Goal: Task Accomplishment & Management: Use online tool/utility

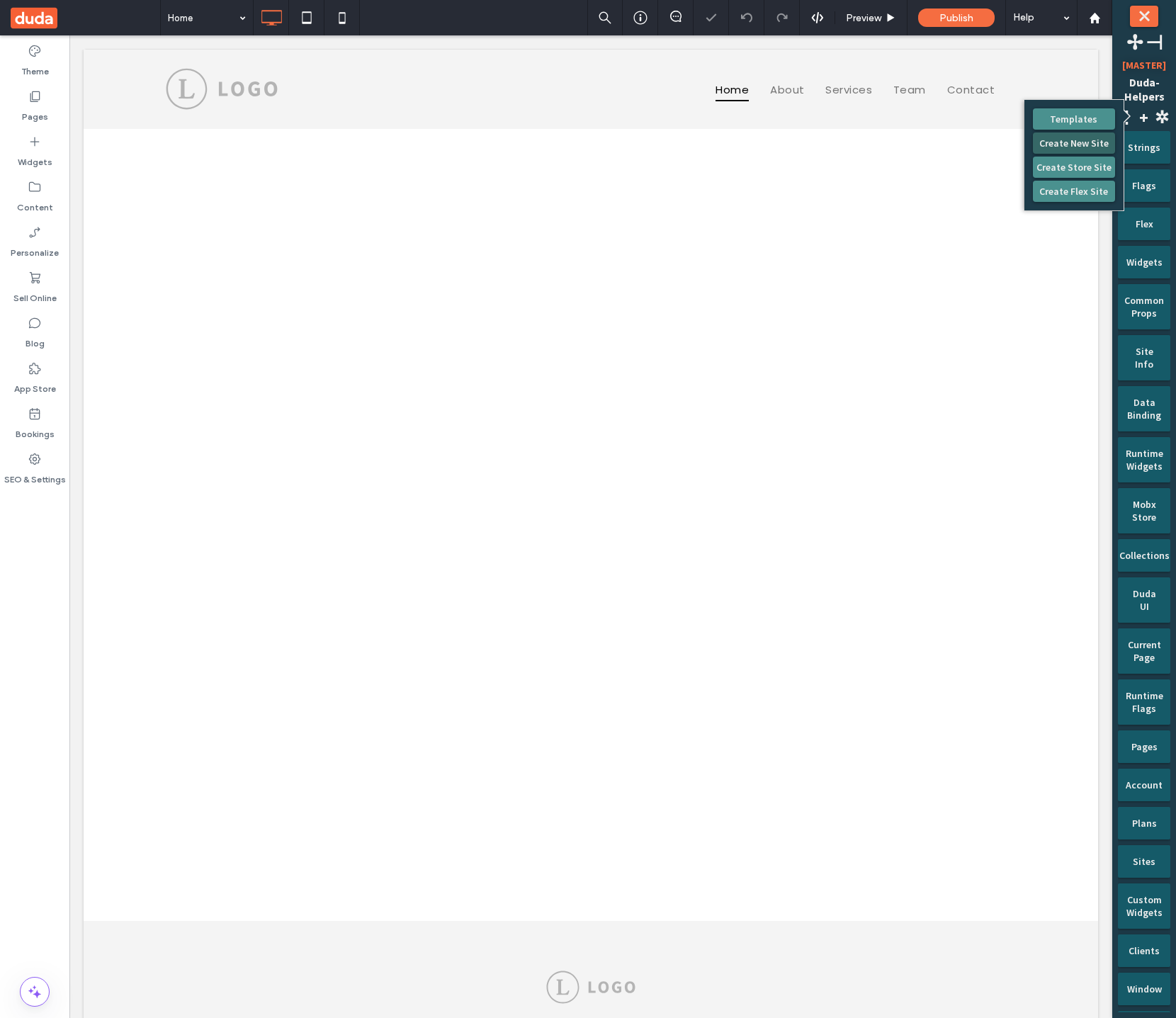
click at [1089, 140] on button "Create New Site" at bounding box center [1073, 143] width 82 height 21
click at [33, 410] on icon at bounding box center [34, 413] width 14 height 14
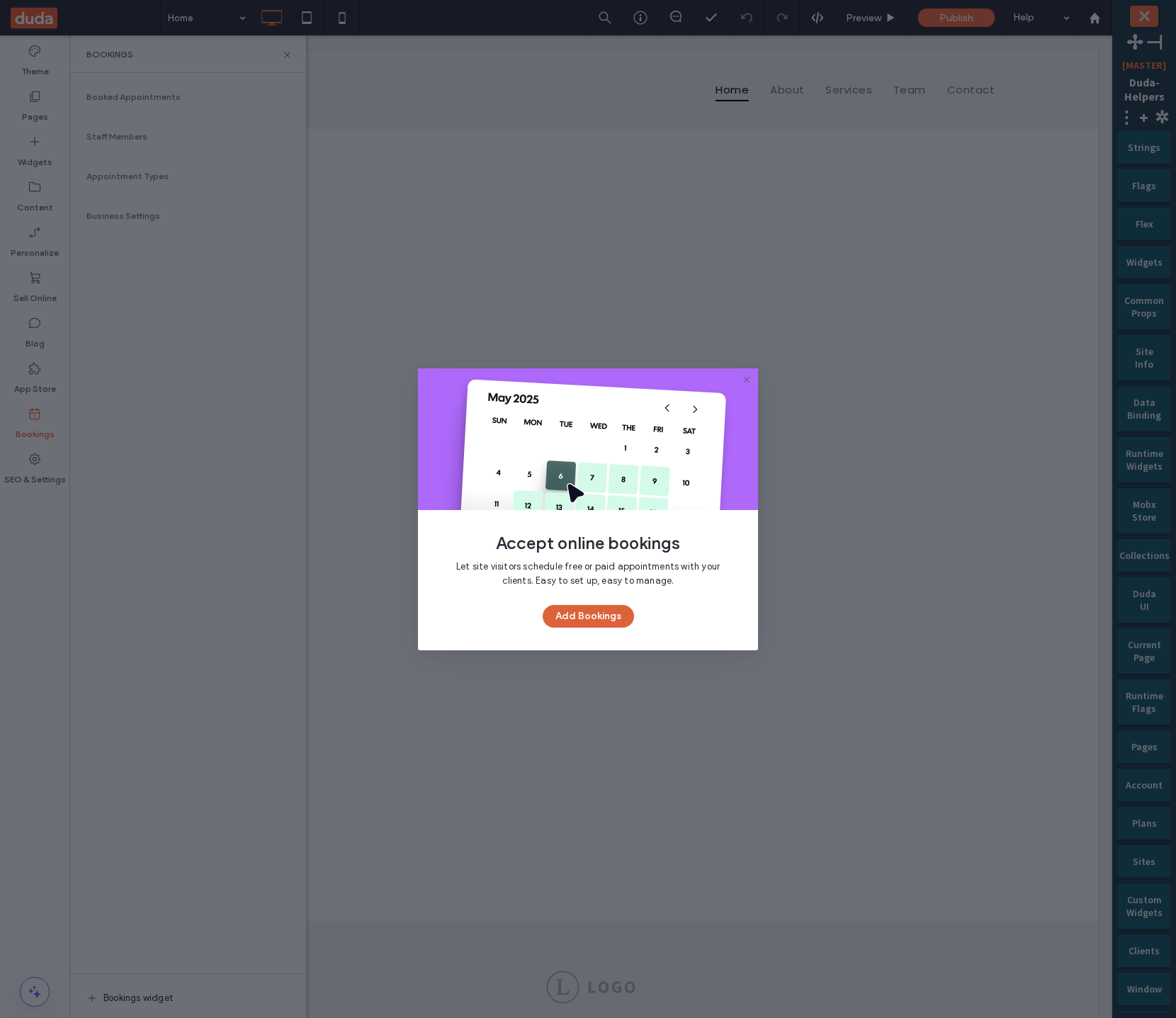
click at [562, 612] on button "Add Bookings" at bounding box center [588, 616] width 91 height 23
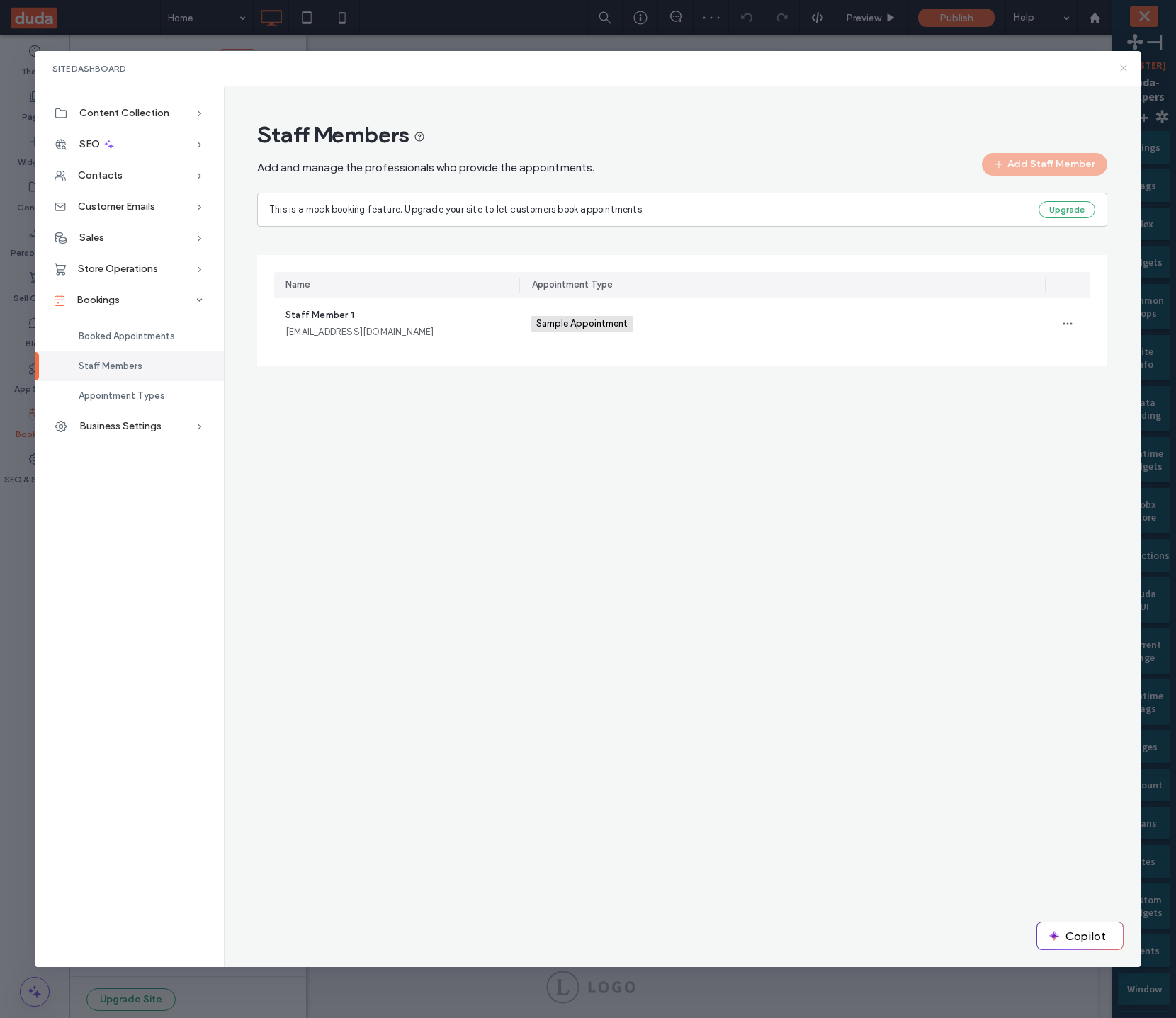
drag, startPoint x: 1123, startPoint y: 70, endPoint x: 349, endPoint y: 422, distance: 850.3
click at [1123, 70] on icon at bounding box center [1124, 68] width 11 height 11
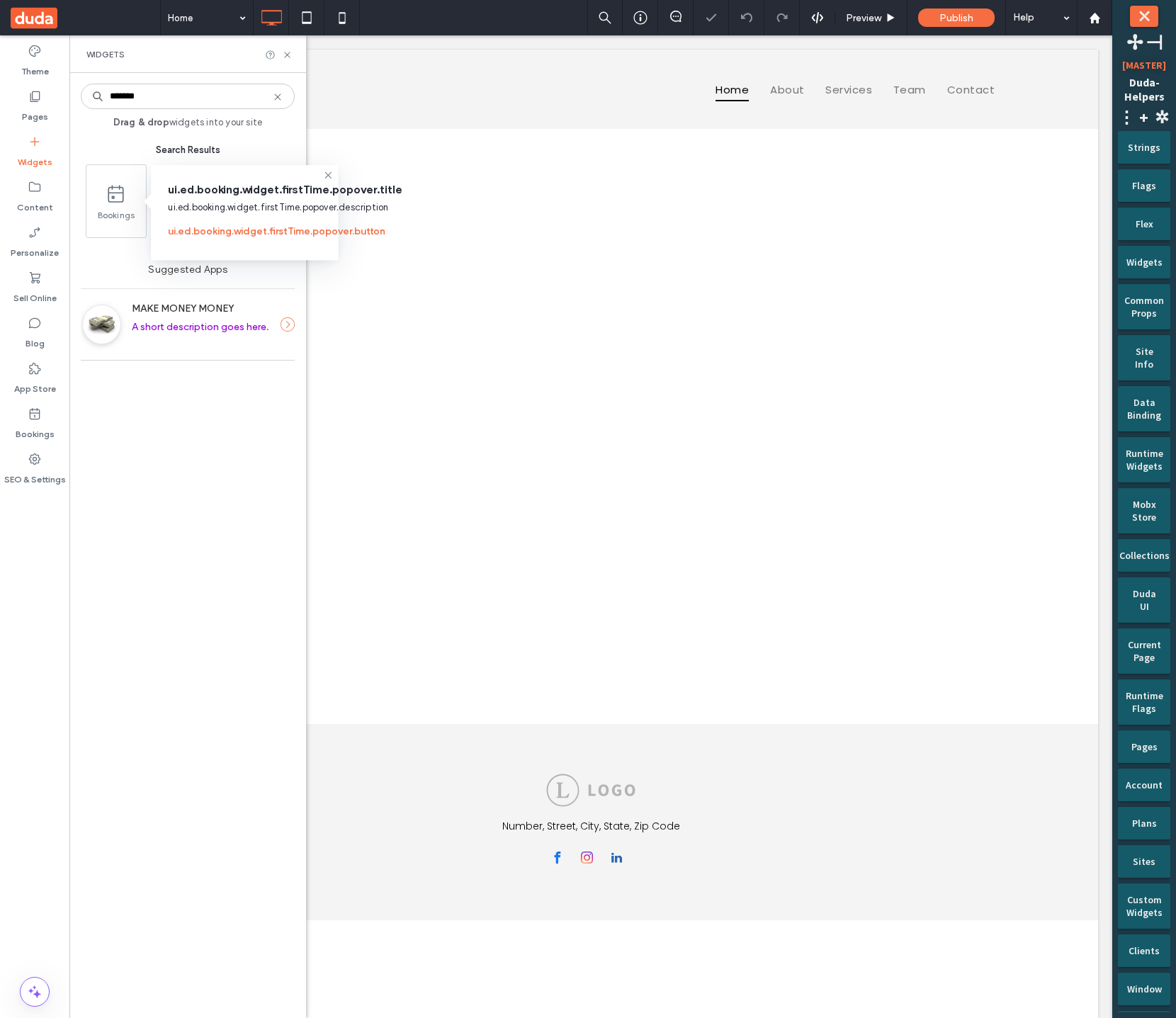
click at [201, 474] on div "******* Drag & drop widgets into your site Search Results Bookings Suggested Ap…" at bounding box center [188, 545] width 214 height 930
click at [280, 184] on span "ui.ed.booking.widget.firstTime.popover.title" at bounding box center [244, 190] width 153 height 15
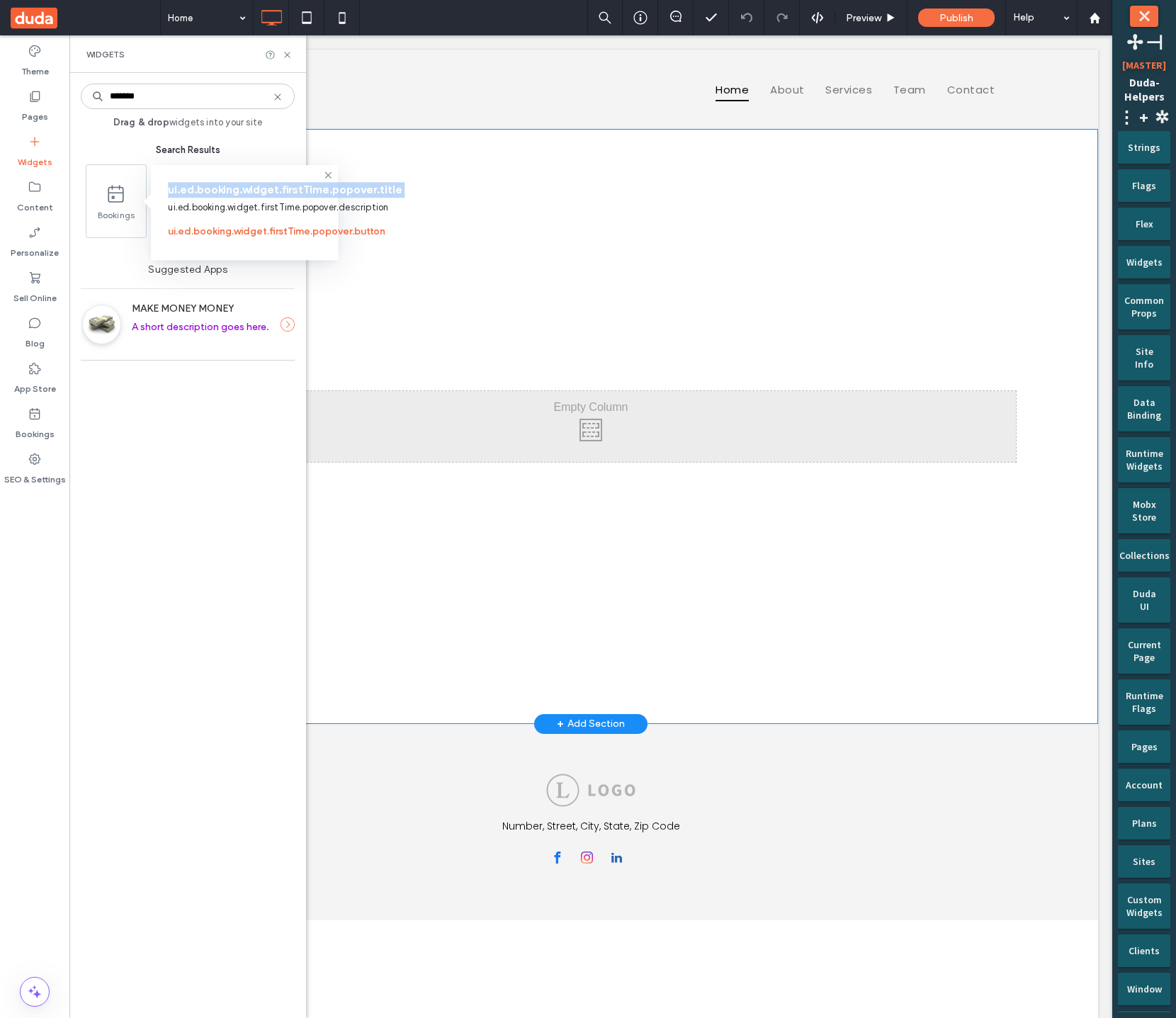
copy span "ui.ed.booking.widget.firstTime.popover.title"
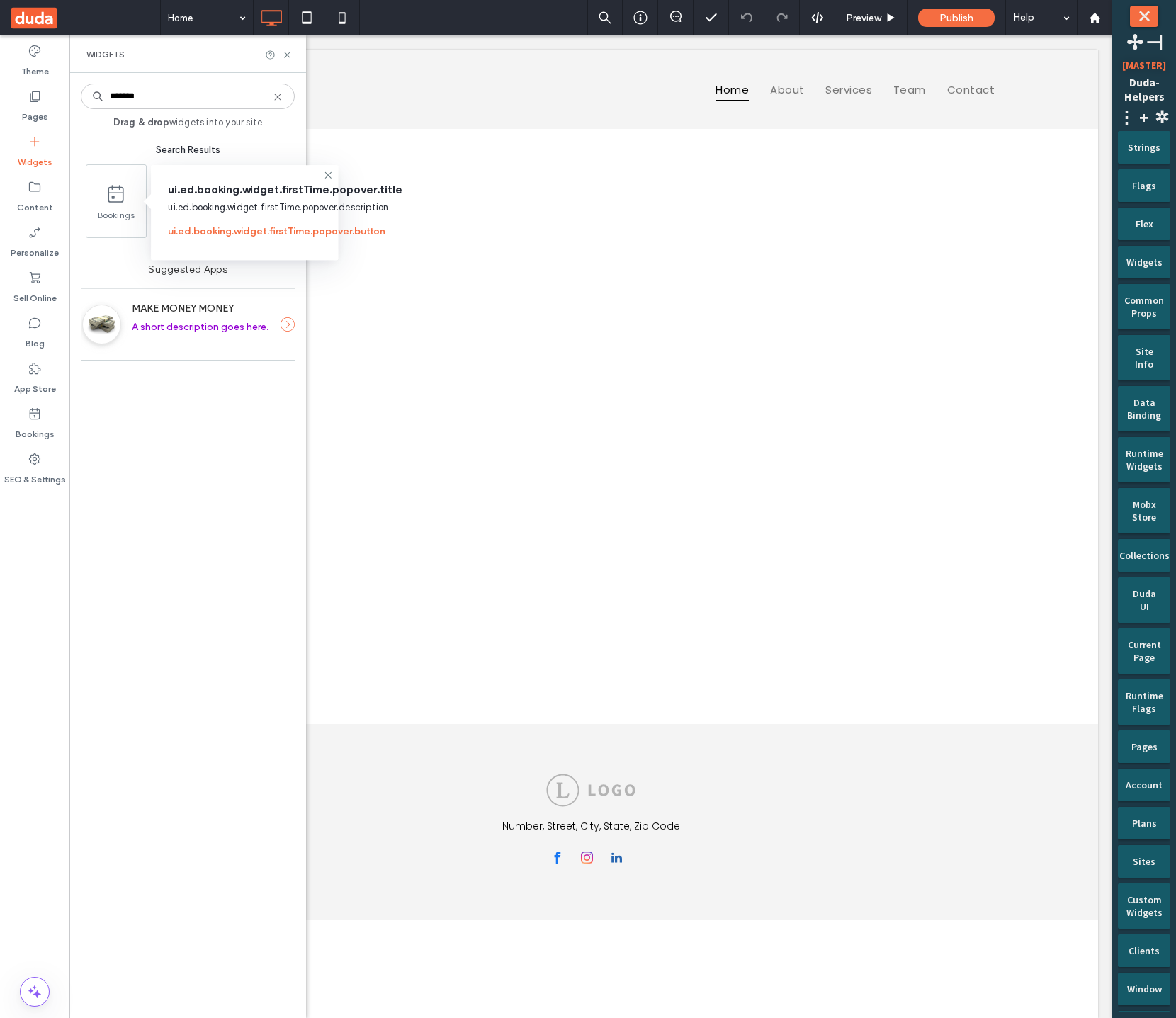
click at [1123, 152] on div "Strings" at bounding box center [1144, 148] width 52 height 32
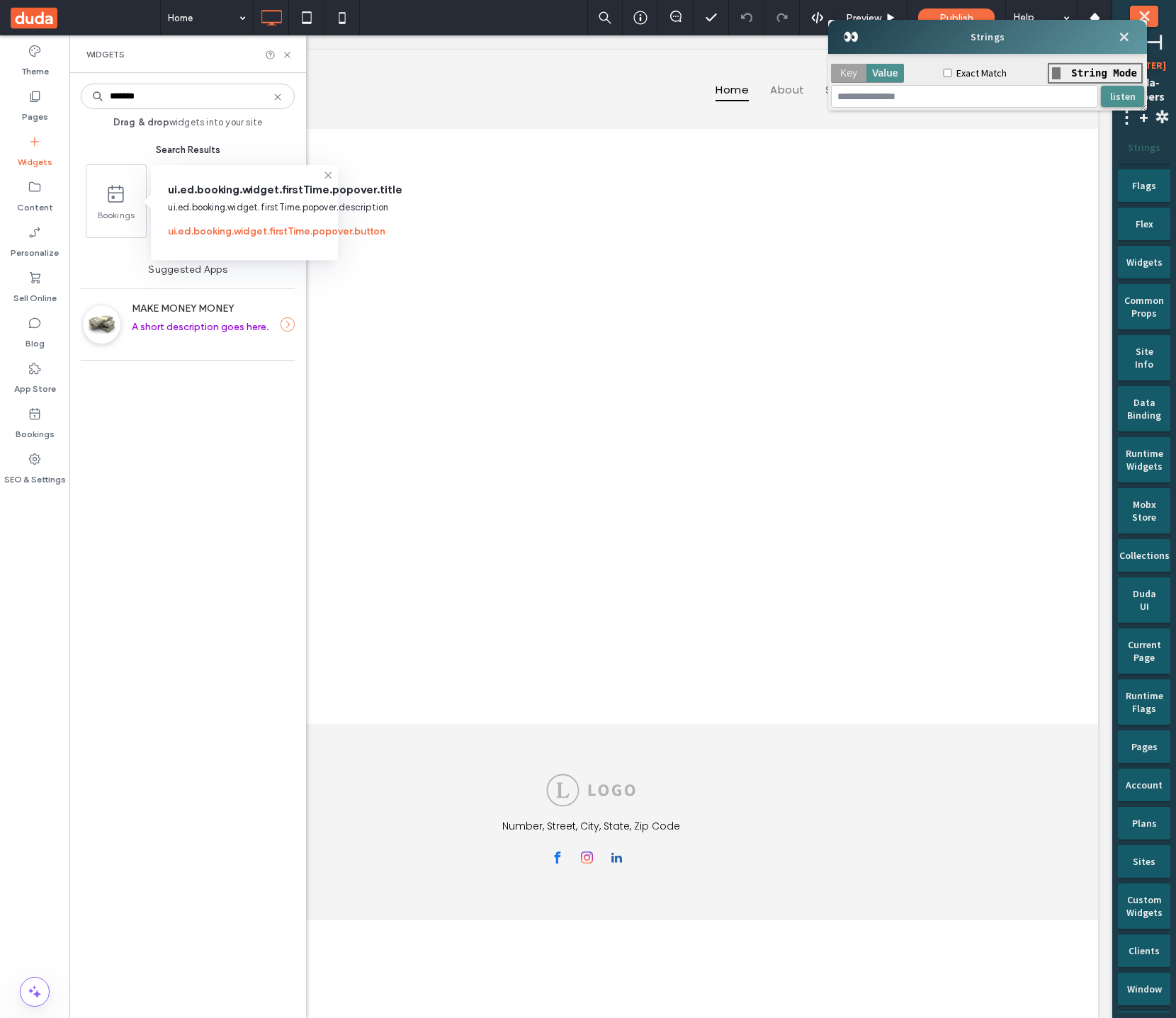
click at [1140, 150] on div "Strings" at bounding box center [1144, 148] width 52 height 32
click at [862, 79] on li "key" at bounding box center [847, 72] width 35 height 18
click at [871, 97] on input at bounding box center [964, 96] width 266 height 21
paste input "**********"
type input "**********"
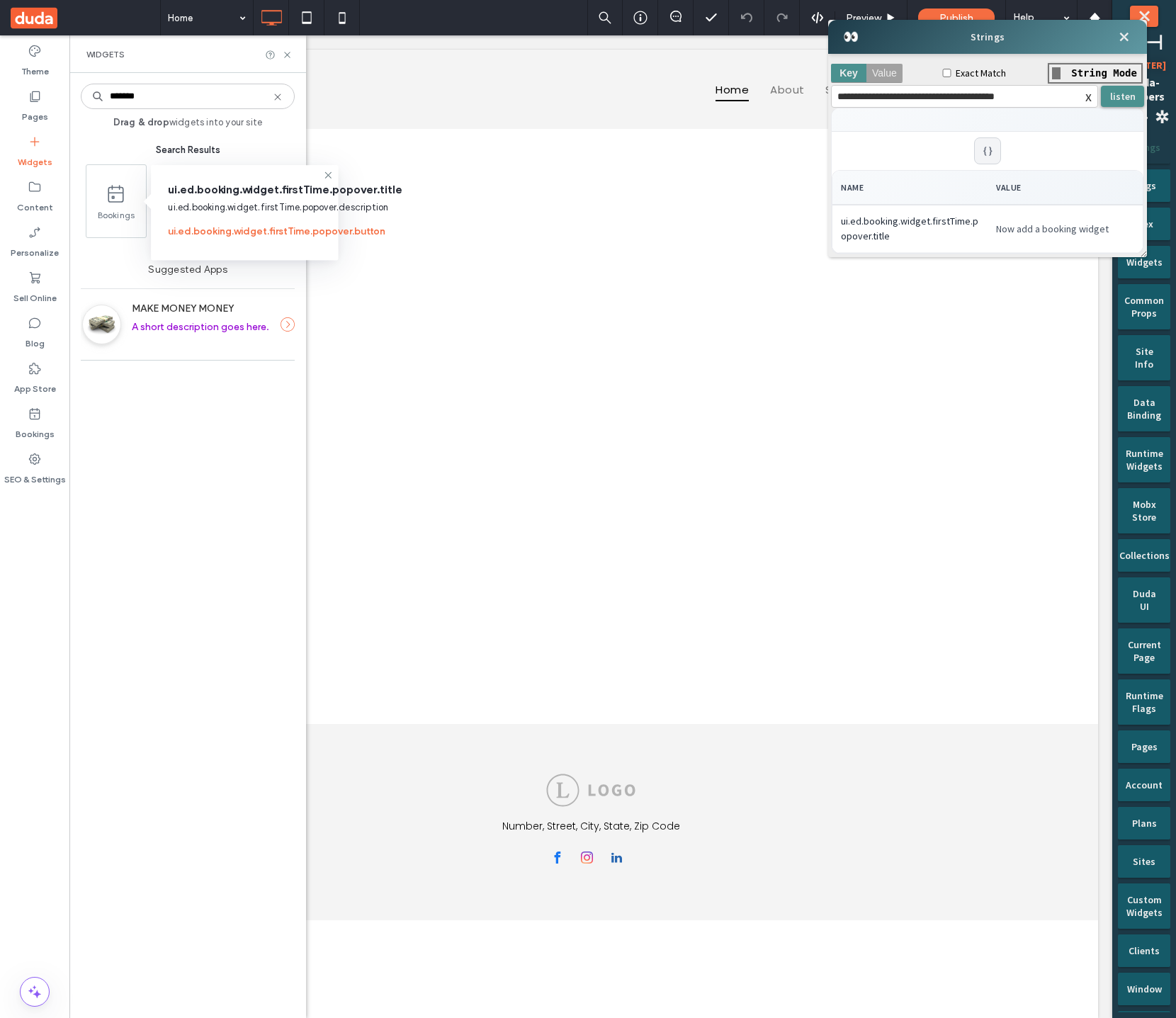
drag, startPoint x: 1121, startPoint y: 46, endPoint x: 1113, endPoint y: 50, distance: 8.9
click at [1121, 46] on span "⤬" at bounding box center [1124, 37] width 23 height 23
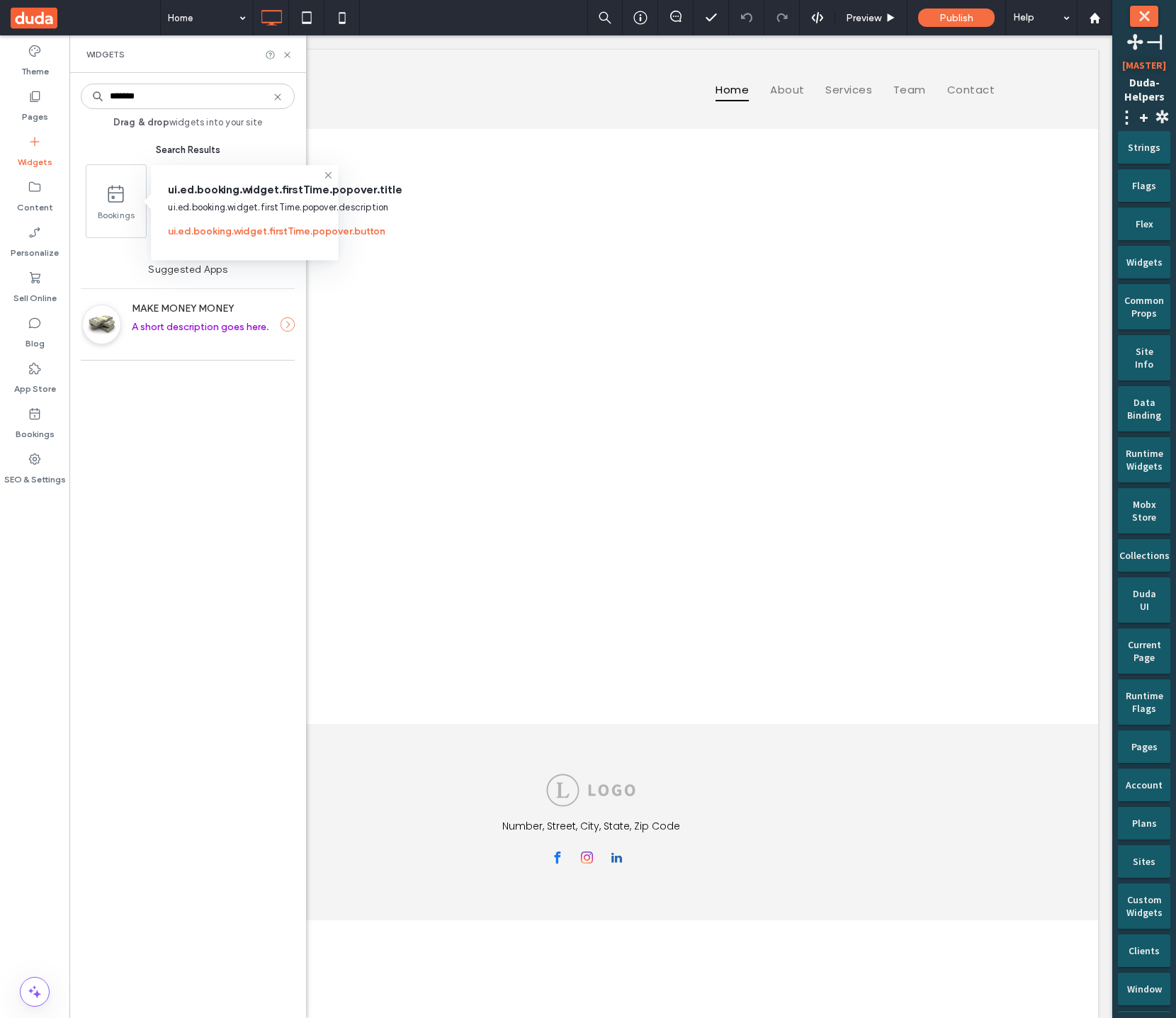
click at [223, 436] on div "******* Drag & drop widgets into your site Search Results Bookings Suggested Ap…" at bounding box center [188, 545] width 214 height 930
click at [267, 374] on div "******* Drag & drop widgets into your site Search Results Bookings Suggested Ap…" at bounding box center [188, 545] width 214 height 930
click at [28, 420] on icon at bounding box center [34, 413] width 14 height 14
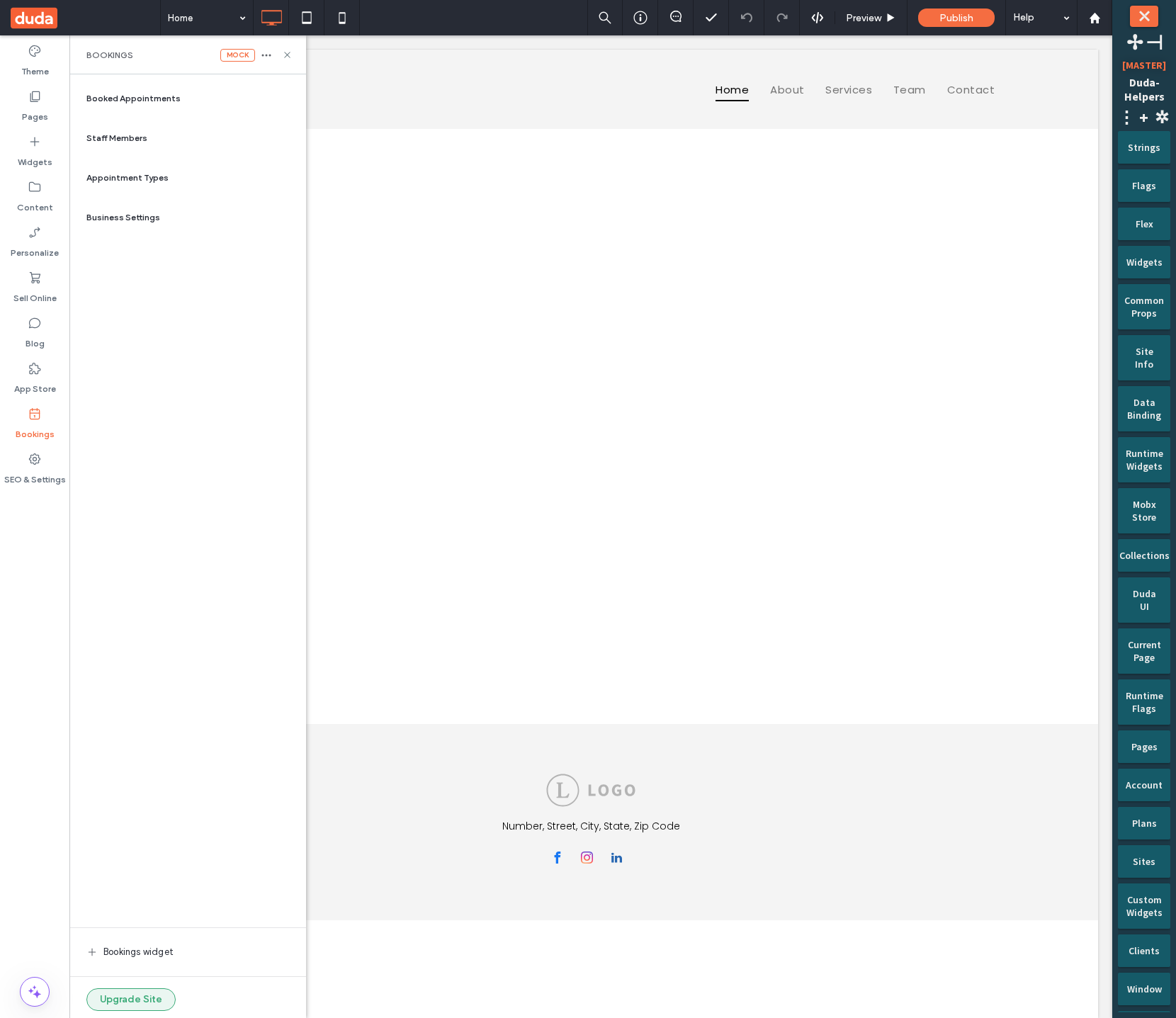
click at [128, 993] on button "Upgrade Site" at bounding box center [131, 999] width 90 height 23
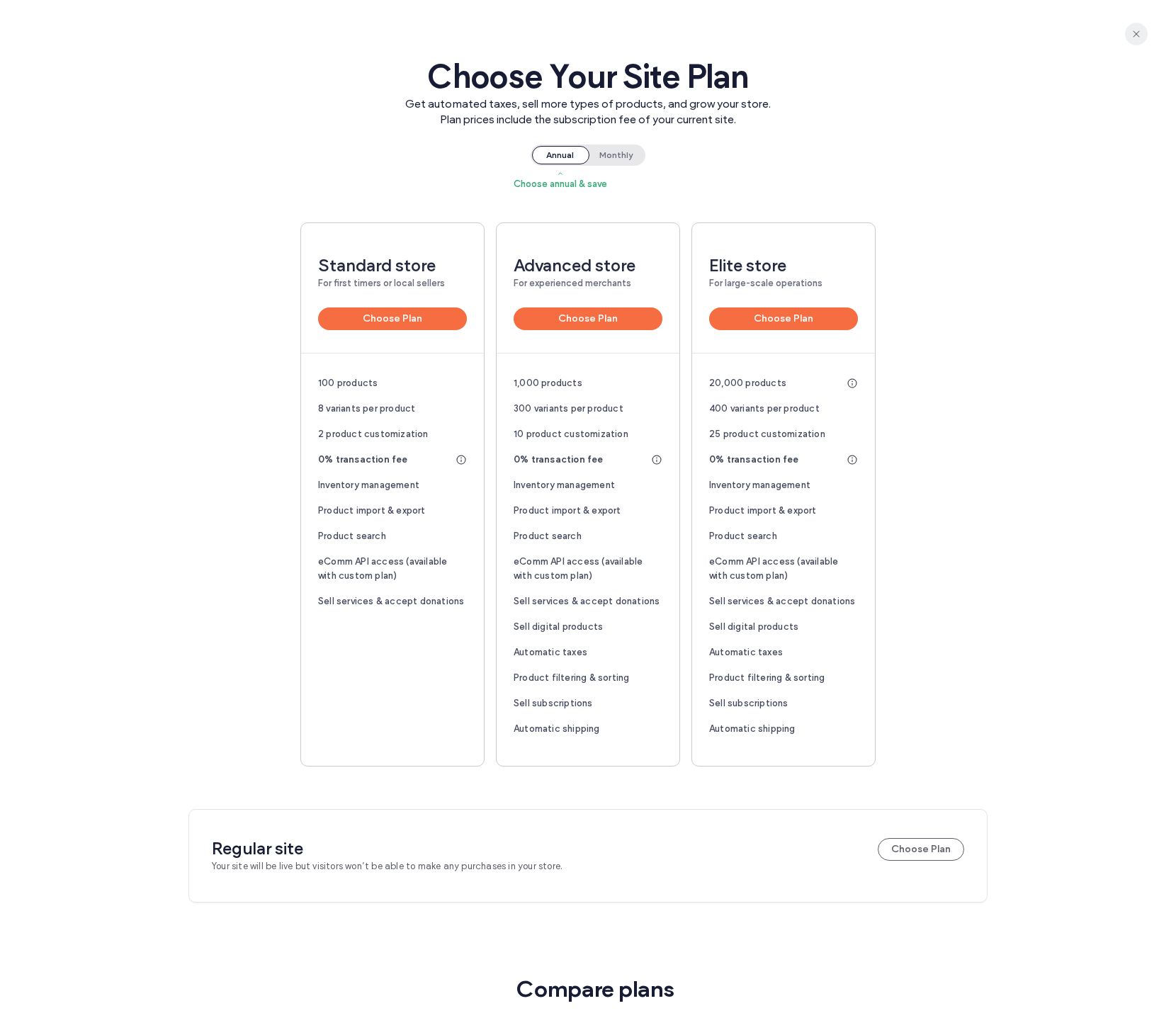
click at [1138, 32] on icon "button" at bounding box center [1136, 34] width 11 height 11
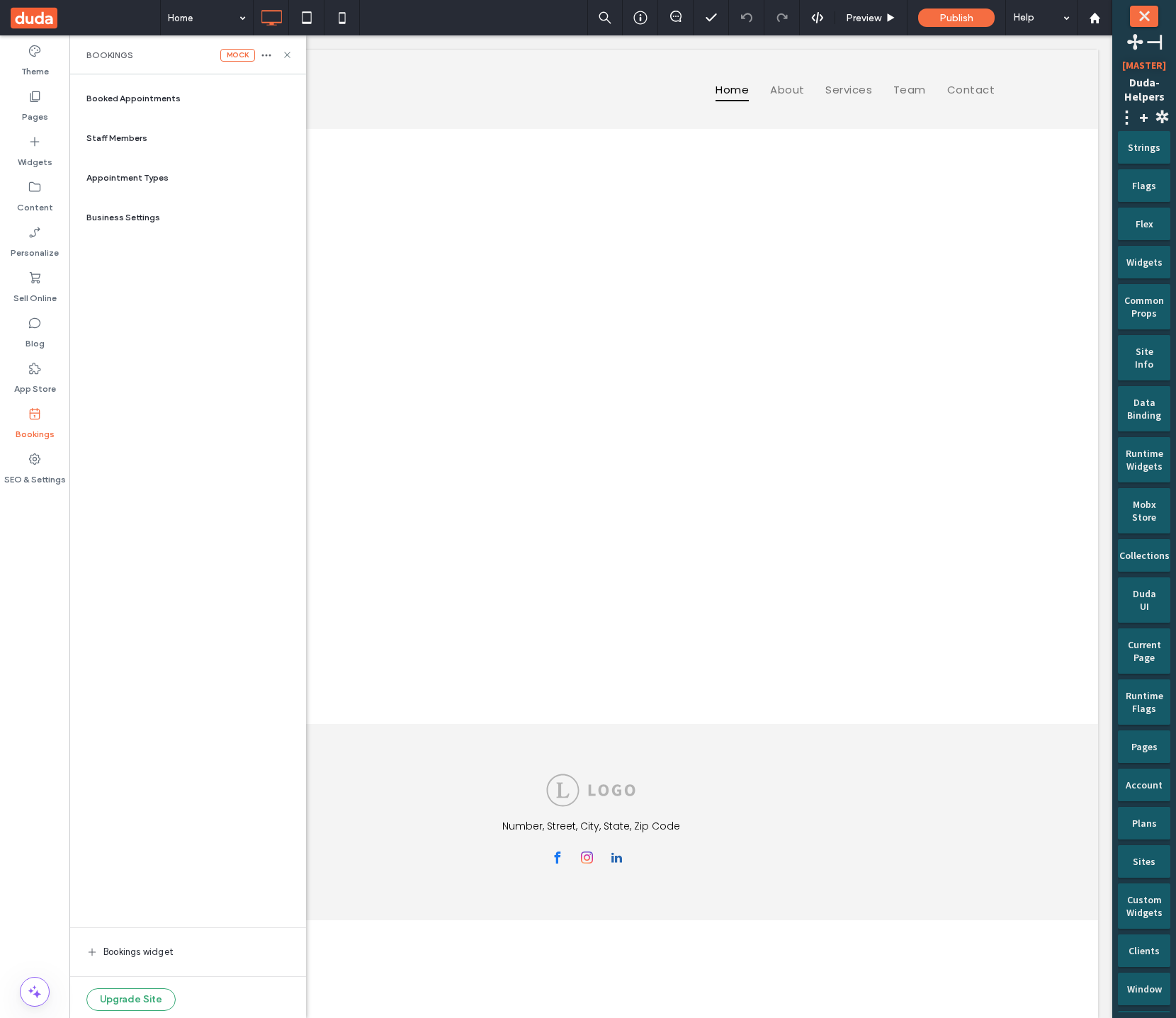
click at [184, 383] on div "Booked Appointments Staff Members Appointment Types Business Settings Bookings …" at bounding box center [188, 547] width 214 height 929
click at [134, 1003] on button "Upgrade Site" at bounding box center [131, 999] width 90 height 23
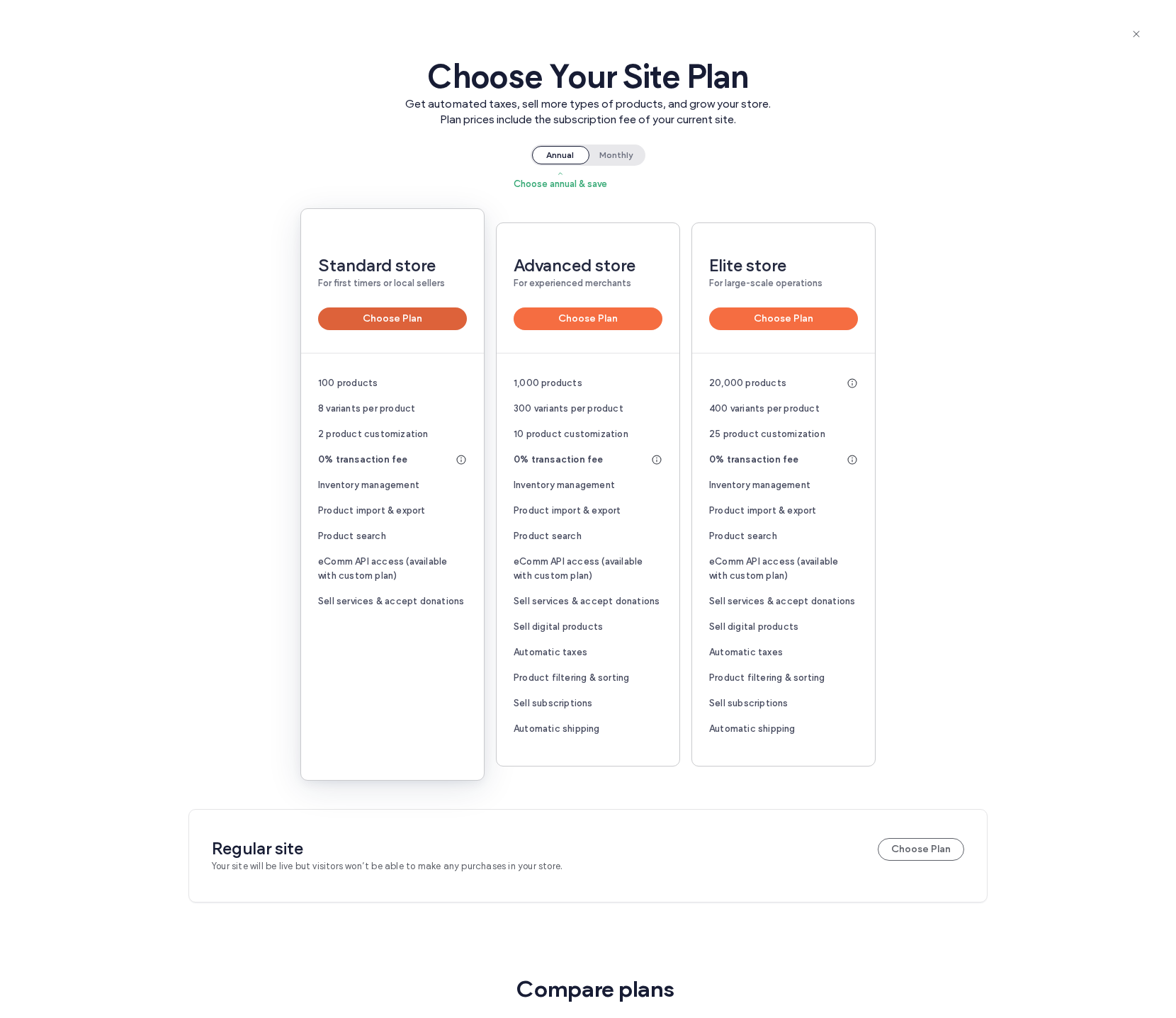
click at [444, 322] on button "Choose Plan" at bounding box center [392, 319] width 149 height 23
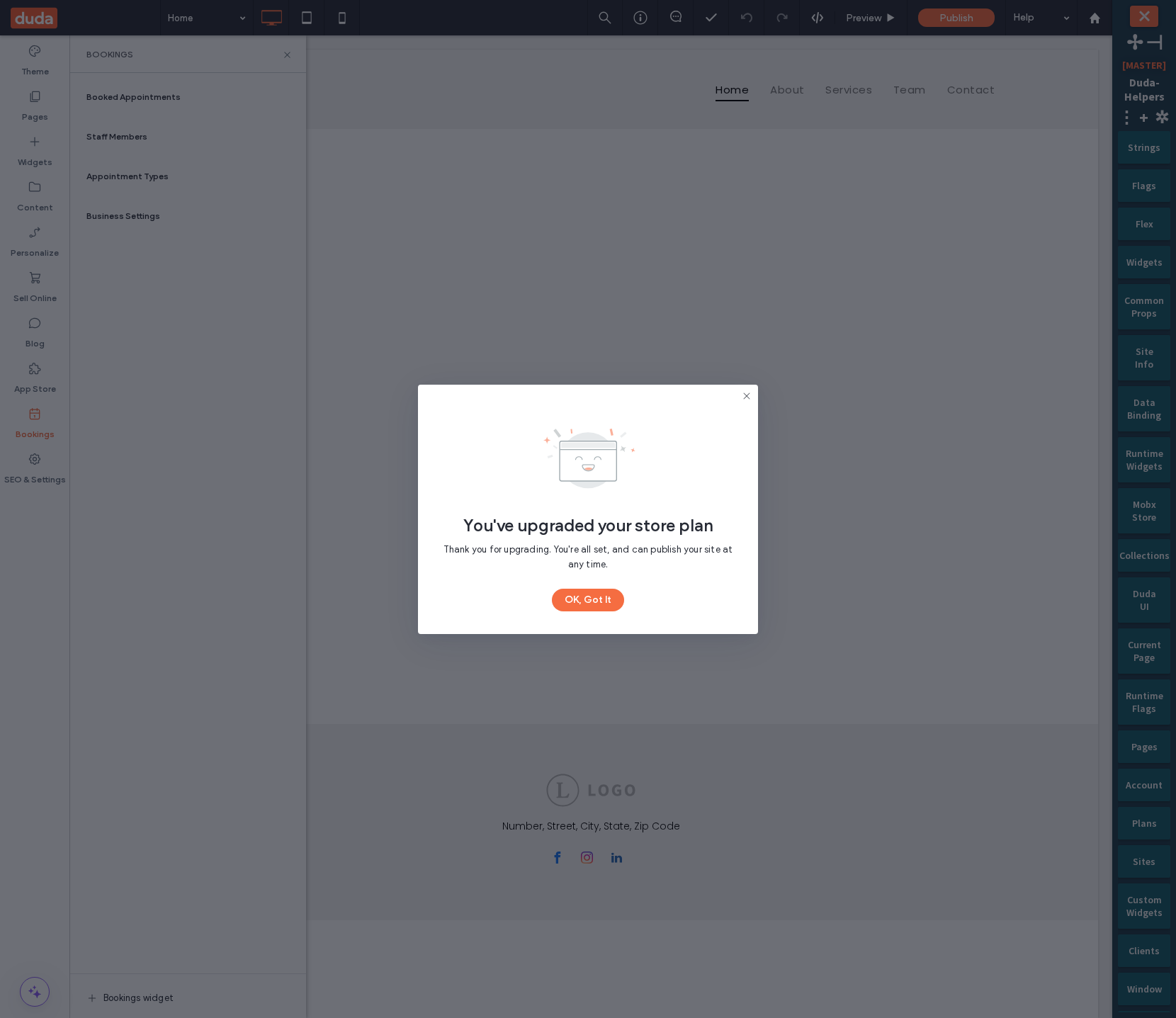
click at [747, 392] on icon at bounding box center [747, 396] width 11 height 11
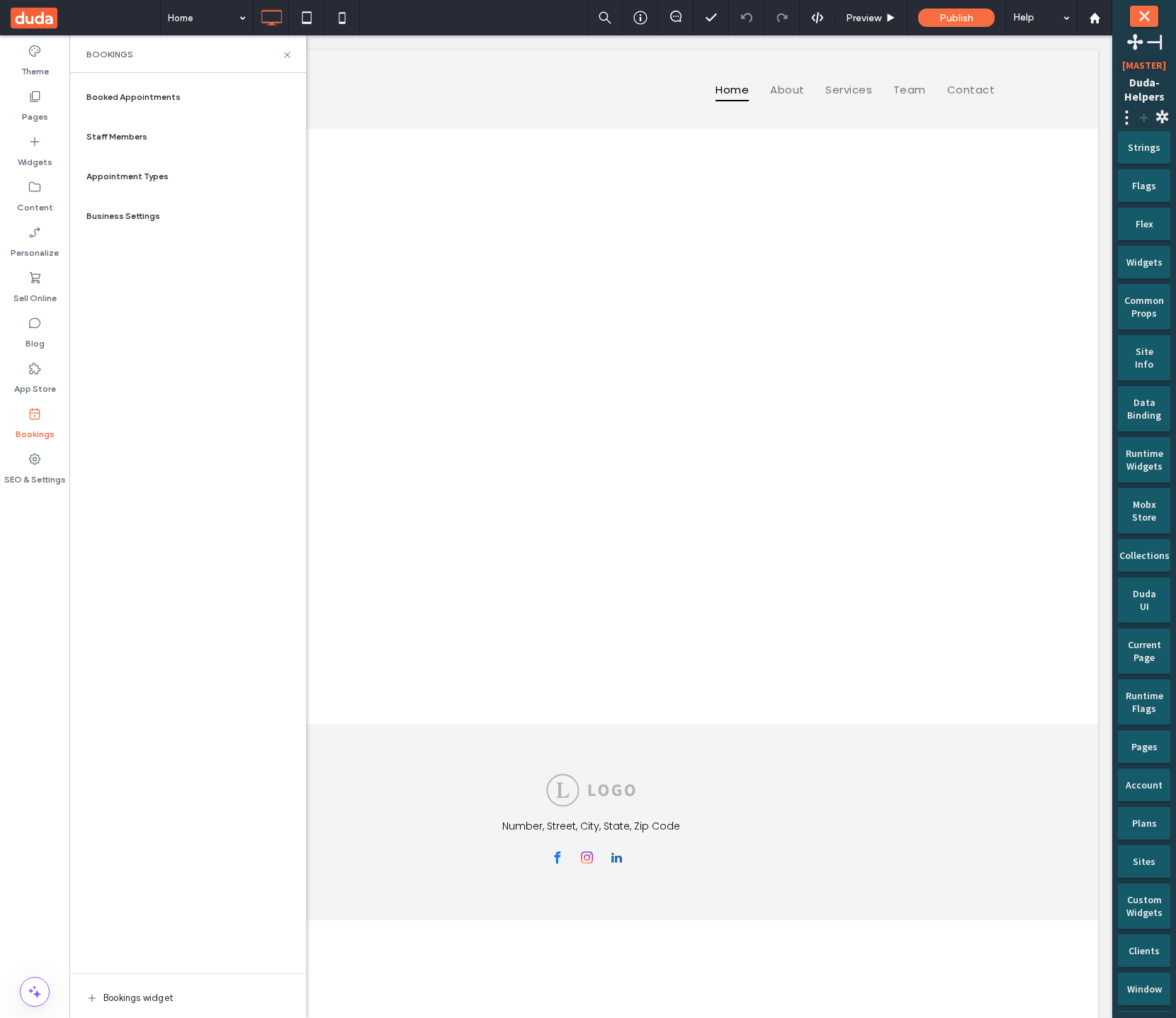
click at [1146, 110] on span "+" at bounding box center [1144, 117] width 17 height 22
click at [1106, 140] on button "Create New Site" at bounding box center [1073, 143] width 82 height 21
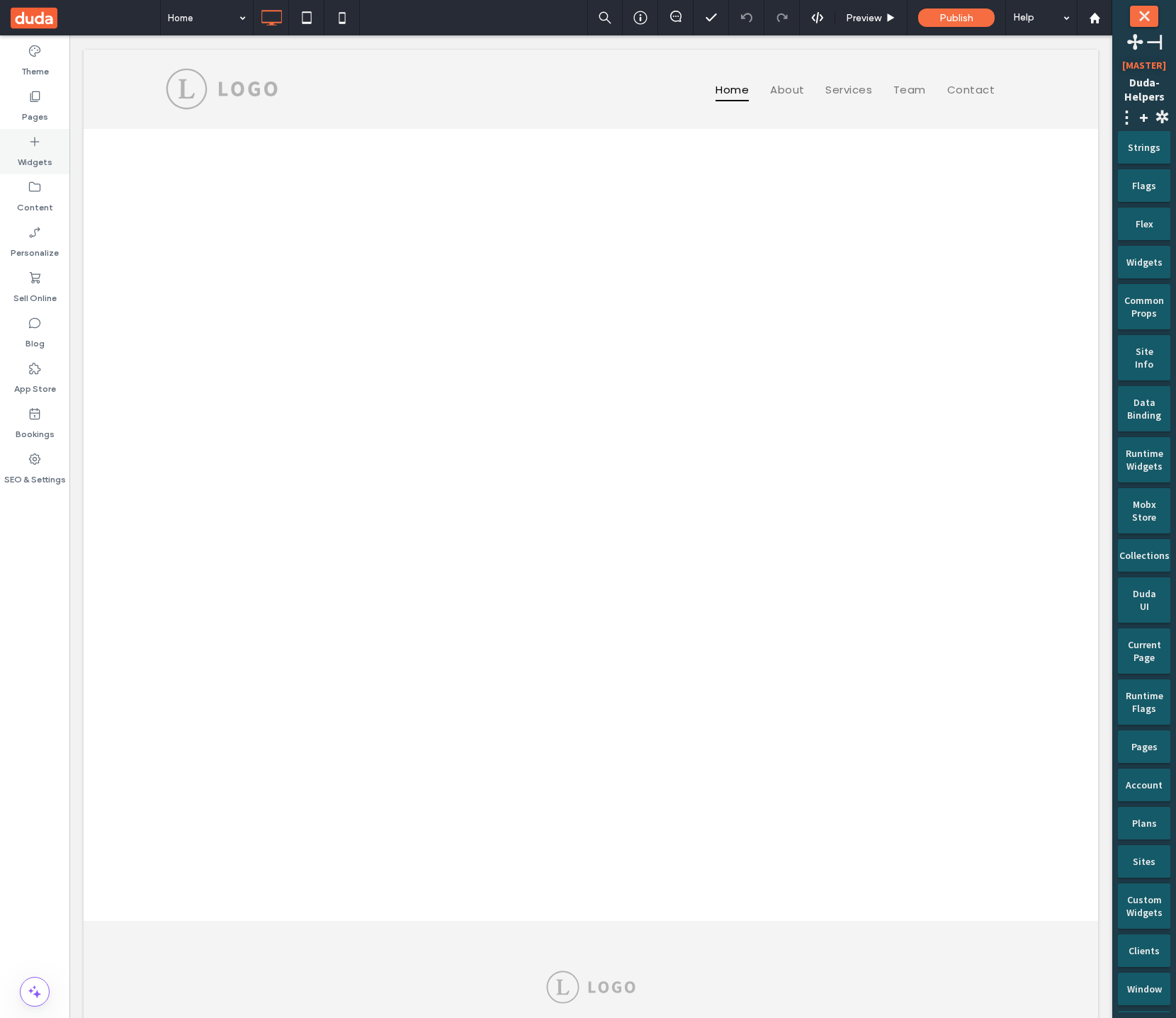
click at [32, 131] on div "Widgets" at bounding box center [34, 151] width 70 height 46
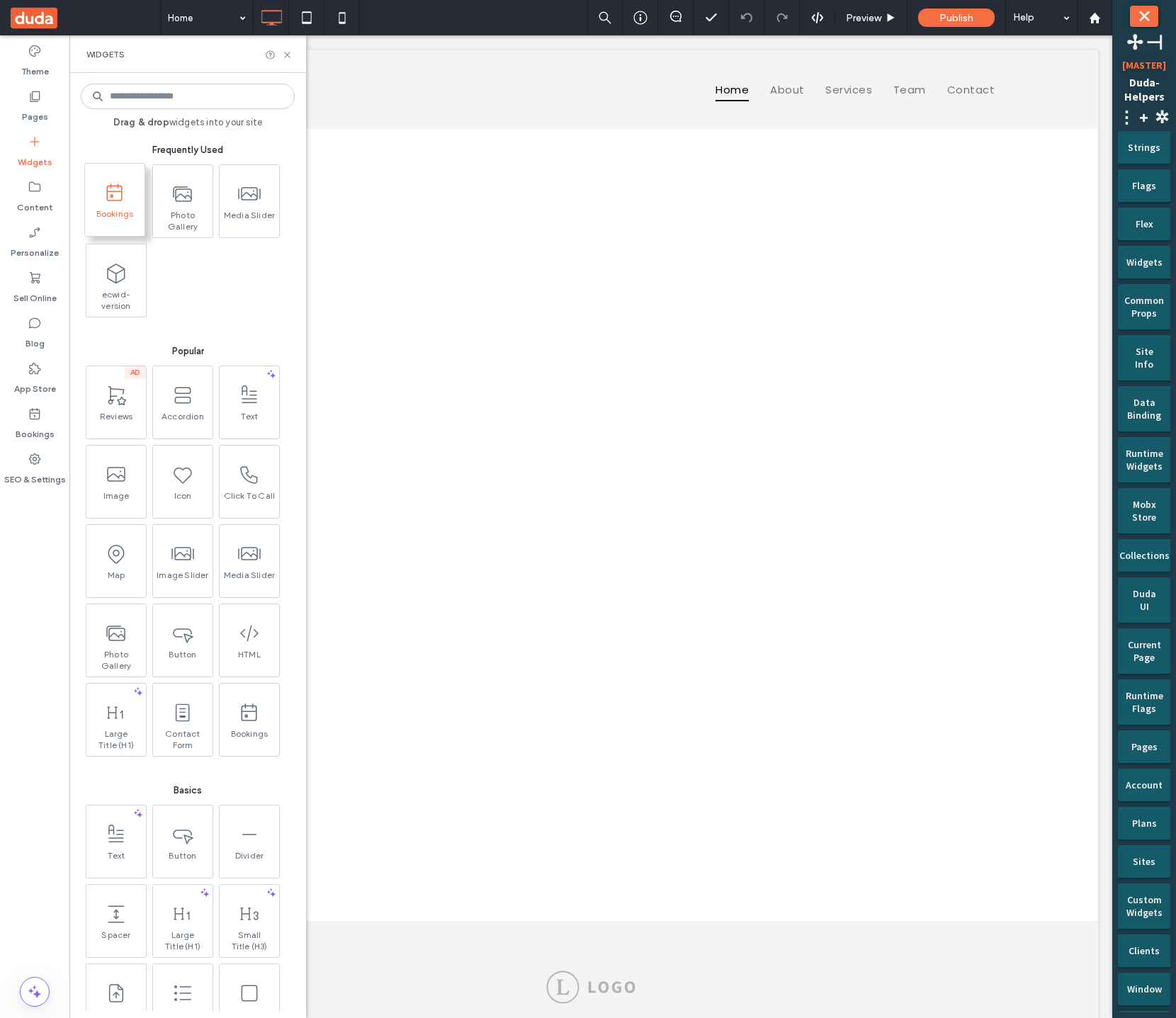
click at [94, 206] on span at bounding box center [114, 191] width 45 height 31
click at [0, 0] on div at bounding box center [0, 0] width 0 height 0
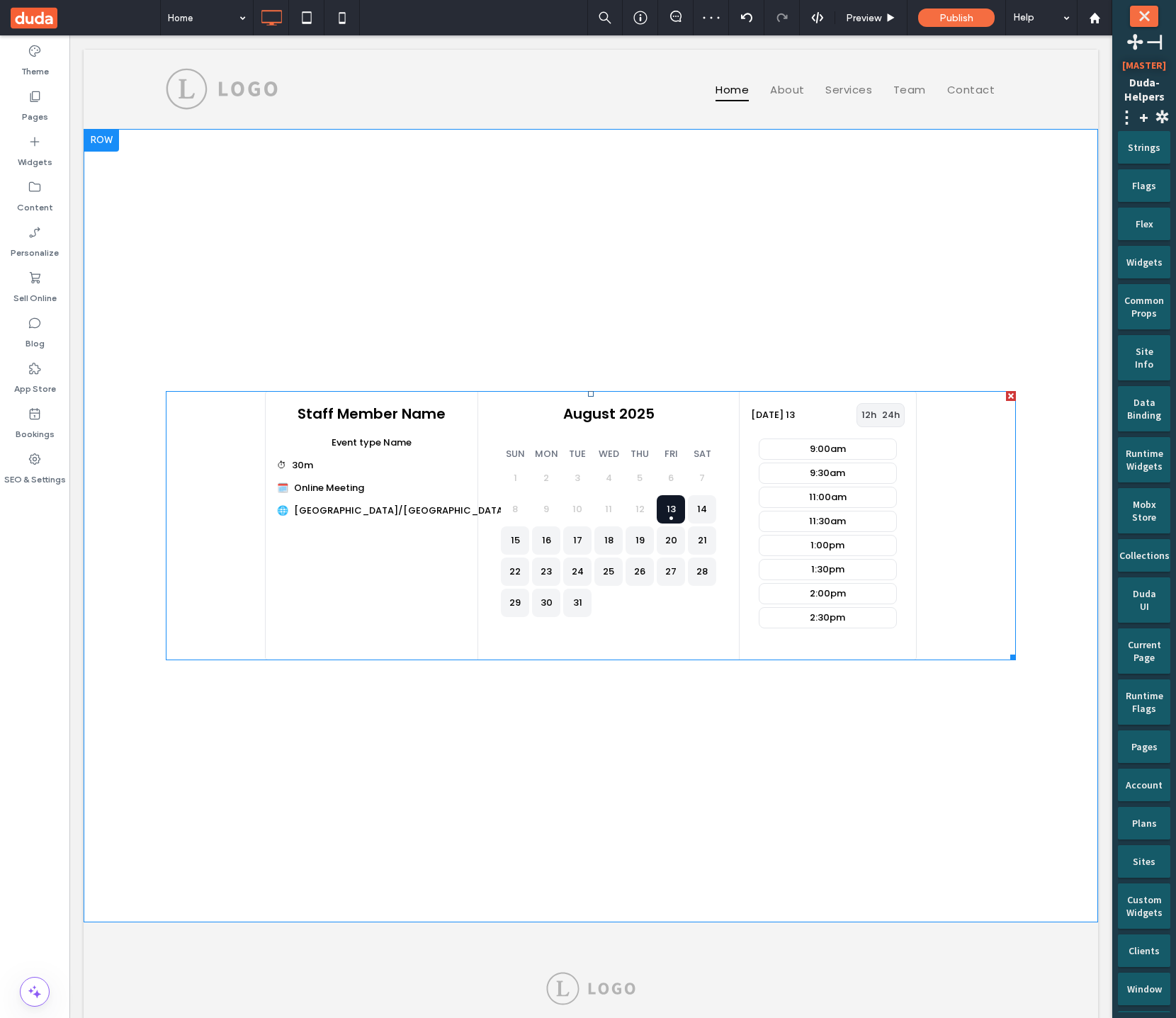
click at [536, 481] on div "2" at bounding box center [547, 478] width 29 height 29
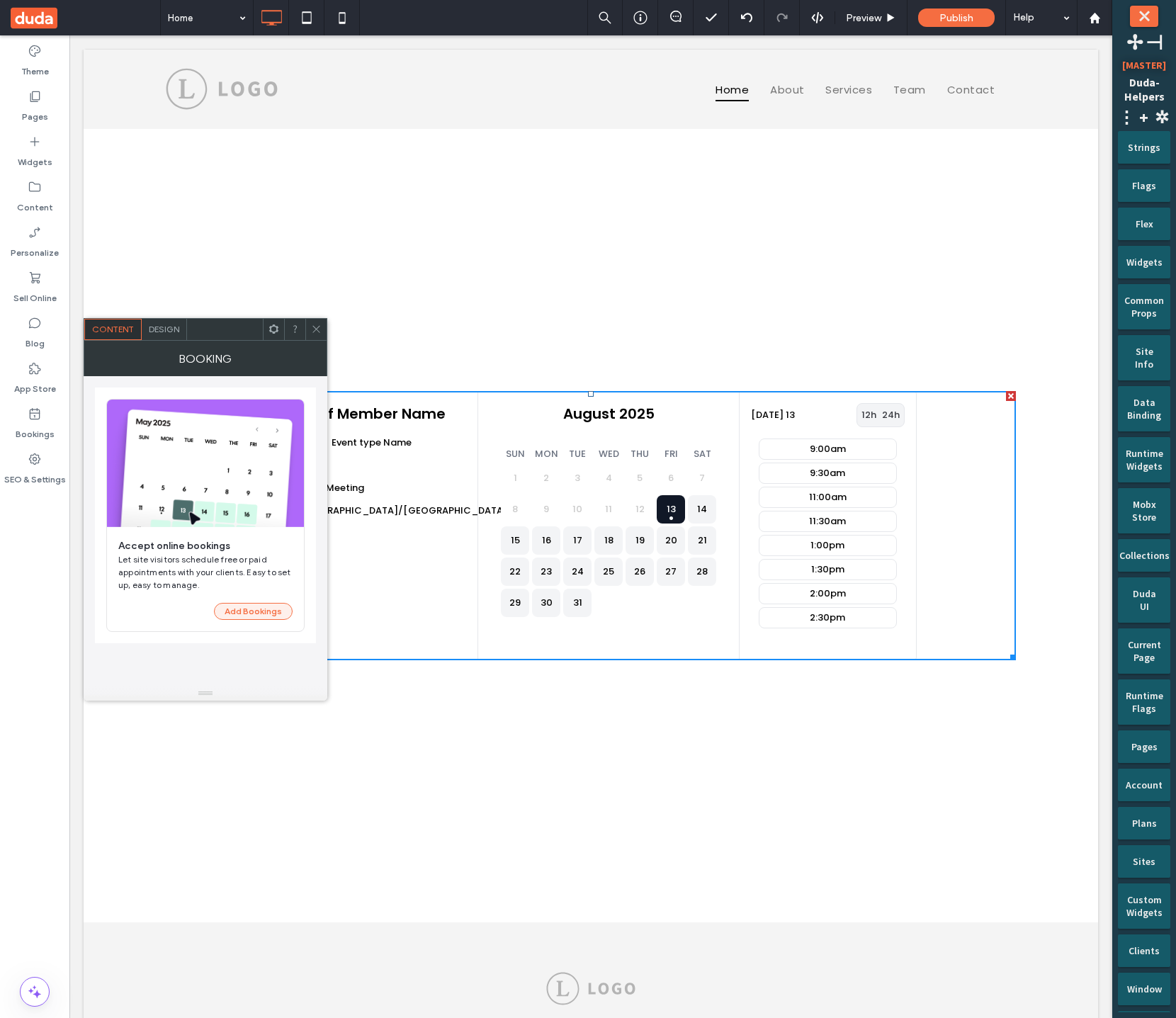
click at [266, 619] on button "Add Bookings" at bounding box center [253, 611] width 79 height 17
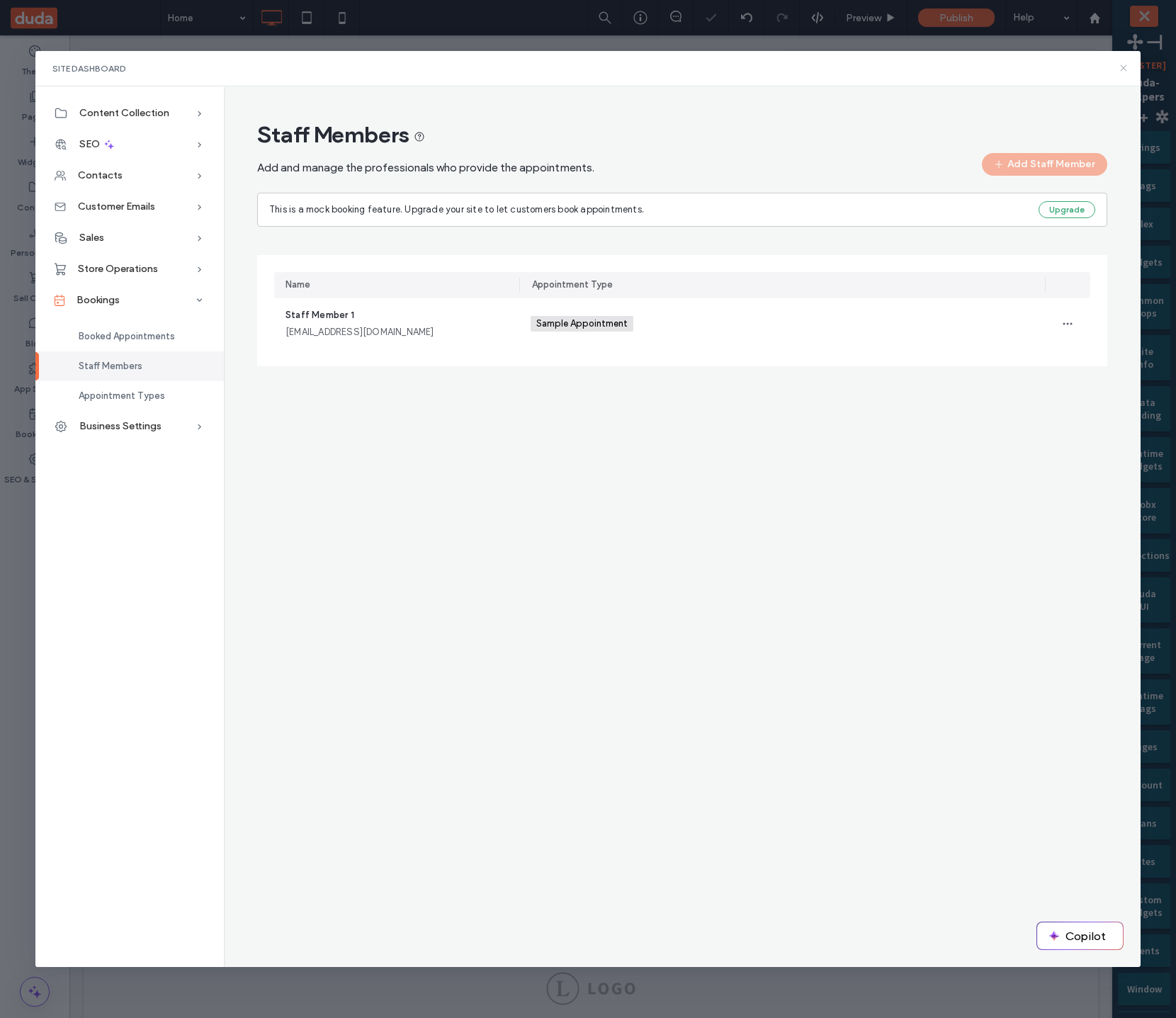
click at [1126, 70] on use at bounding box center [1124, 68] width 7 height 7
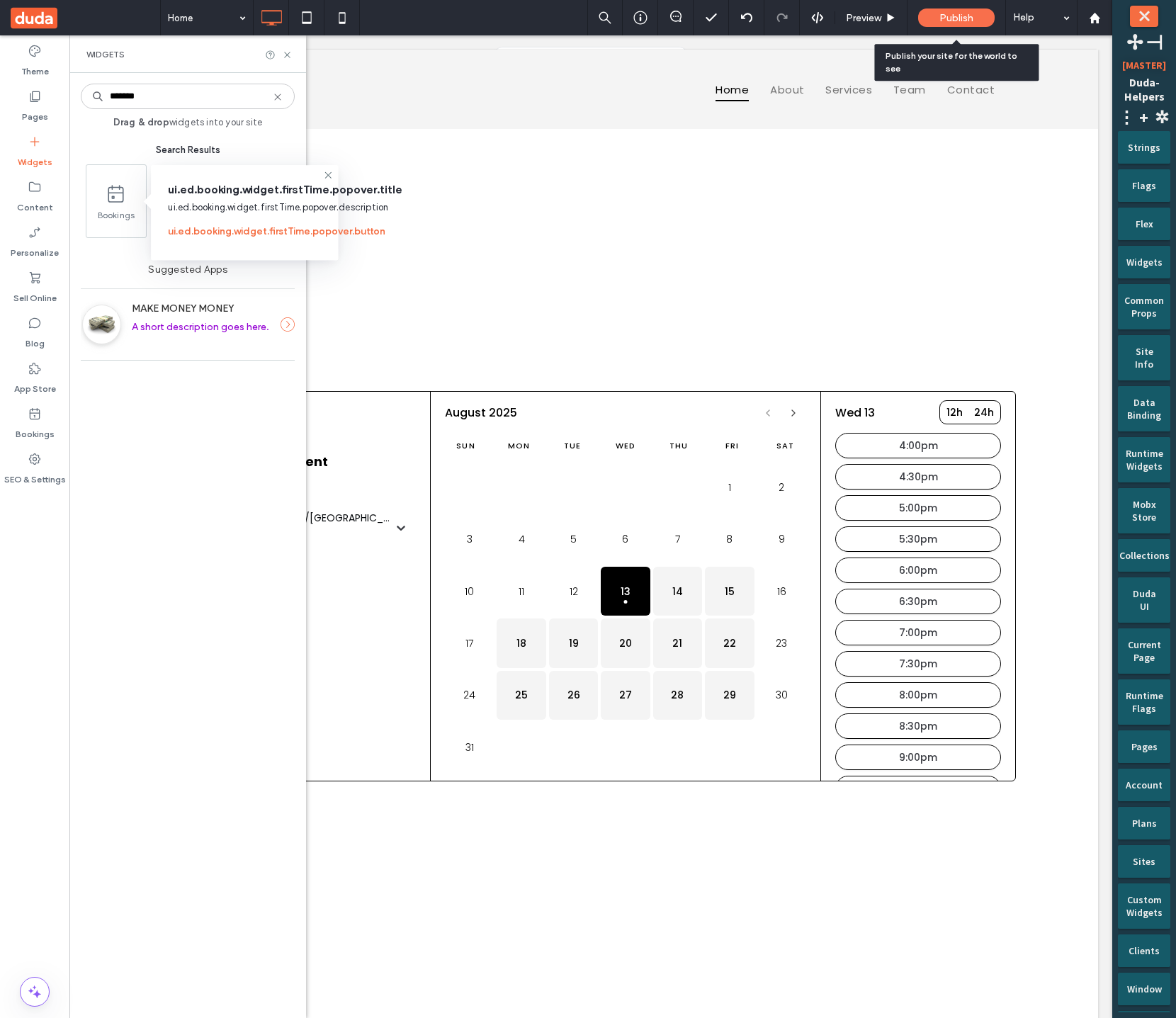
click at [979, 24] on div "Publish" at bounding box center [956, 17] width 76 height 18
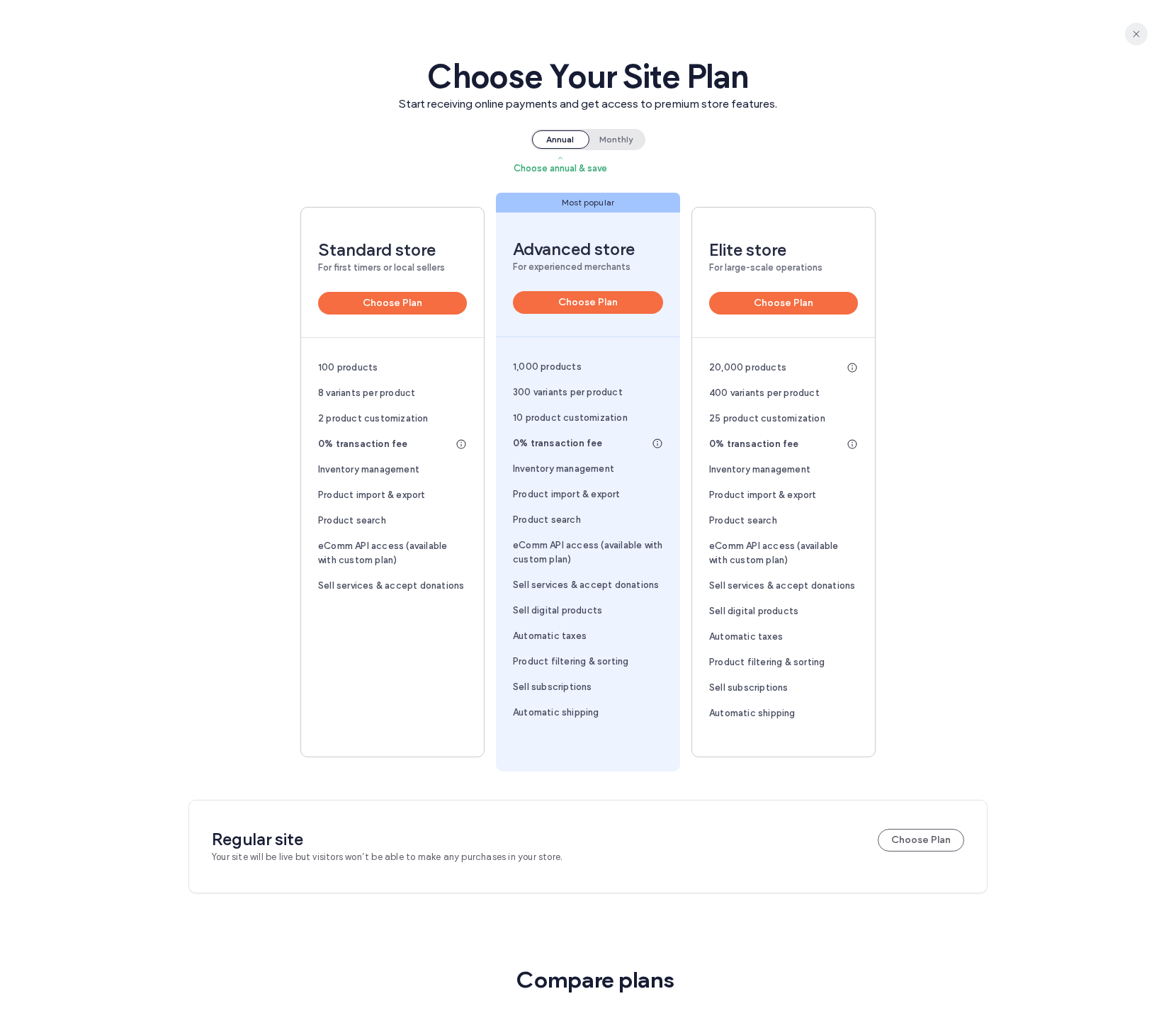
click at [1146, 31] on span "button" at bounding box center [1136, 34] width 23 height 23
